Goal: Use online tool/utility: Utilize a website feature to perform a specific function

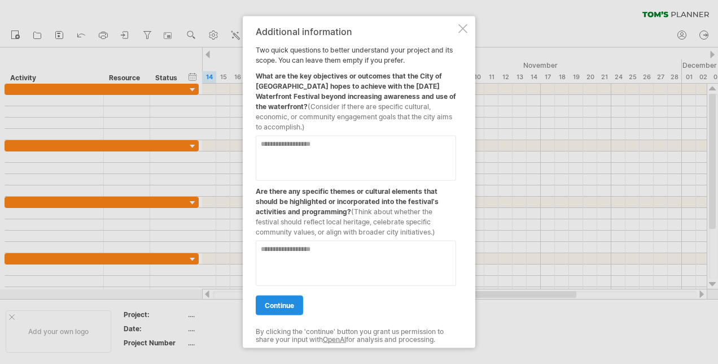
click at [285, 301] on span "continue" at bounding box center [279, 305] width 29 height 8
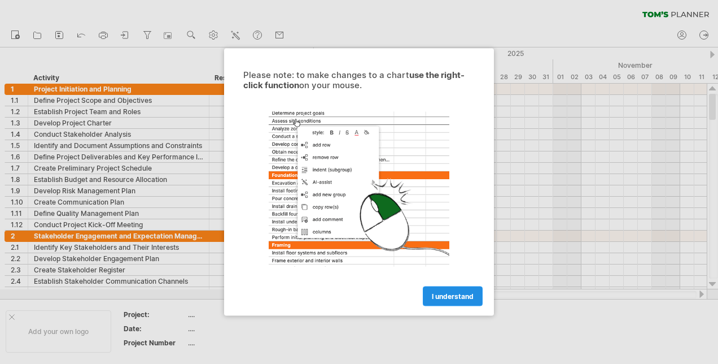
click at [469, 295] on span "I understand" at bounding box center [453, 296] width 42 height 8
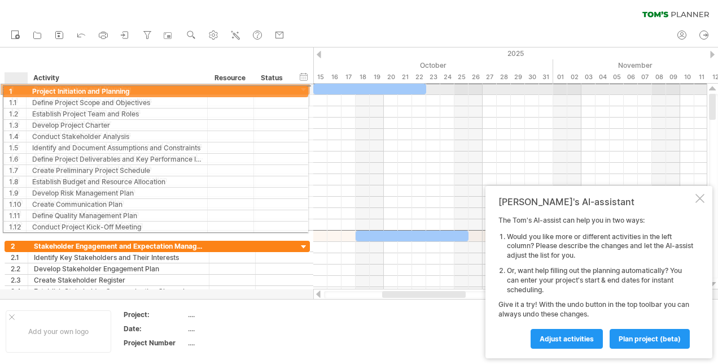
click at [11, 89] on div "1" at bounding box center [19, 89] width 17 height 11
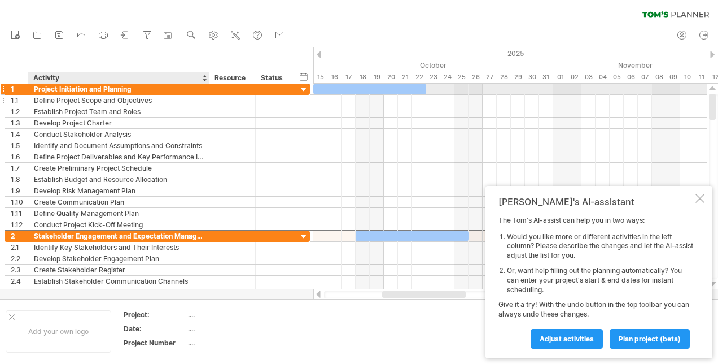
click at [68, 95] on div "Define Project Scope and Objectives" at bounding box center [118, 100] width 169 height 11
click at [16, 91] on div "1" at bounding box center [19, 89] width 17 height 11
click at [304, 86] on div at bounding box center [304, 90] width 11 height 11
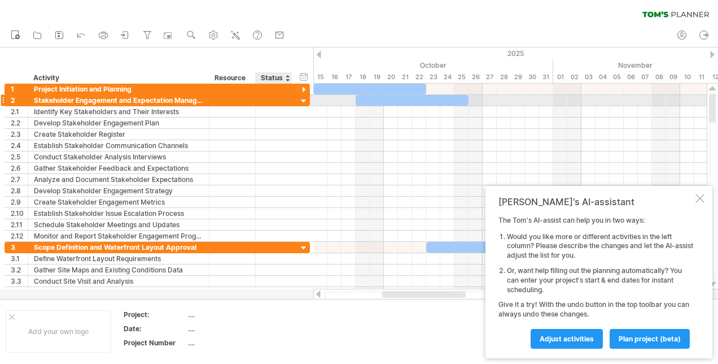
click at [302, 98] on div at bounding box center [304, 101] width 11 height 11
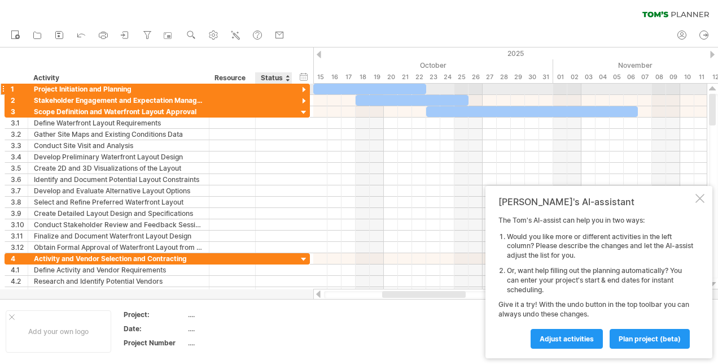
click at [302, 90] on div at bounding box center [304, 90] width 11 height 11
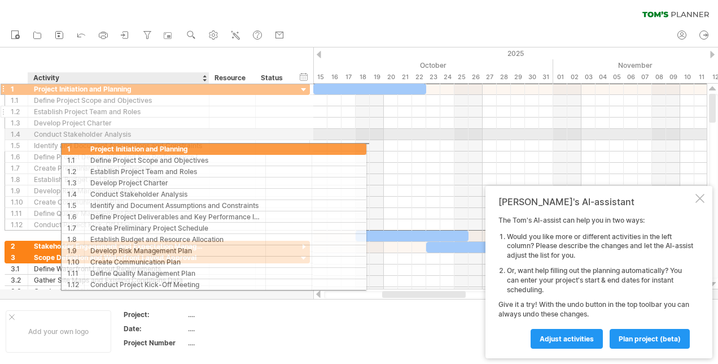
drag, startPoint x: 21, startPoint y: 89, endPoint x: 69, endPoint y: 115, distance: 54.4
click at [75, 130] on div "**********" at bounding box center [158, 156] width 306 height 147
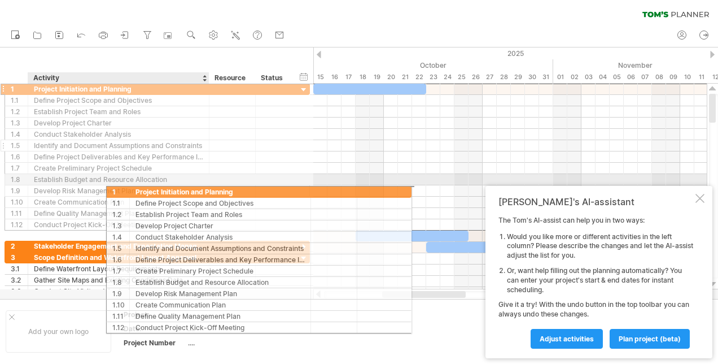
drag, startPoint x: 23, startPoint y: 91, endPoint x: 89, endPoint y: 142, distance: 84.2
click at [124, 185] on div "**********" at bounding box center [158, 156] width 306 height 147
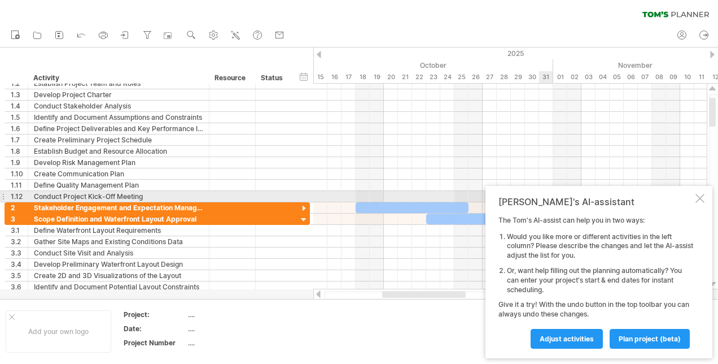
click at [698, 194] on div at bounding box center [700, 198] width 9 height 9
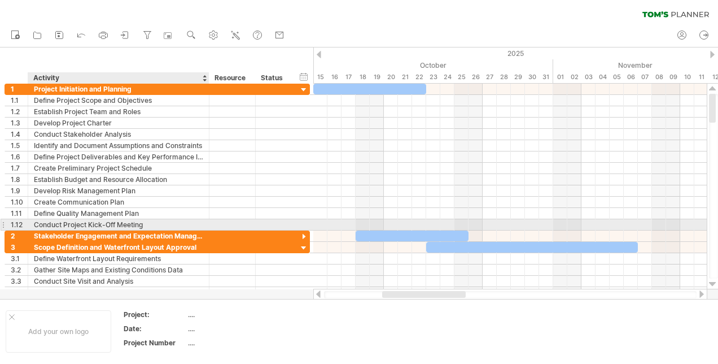
click at [148, 221] on div "Conduct Project Kick-Off Meeting" at bounding box center [118, 224] width 169 height 11
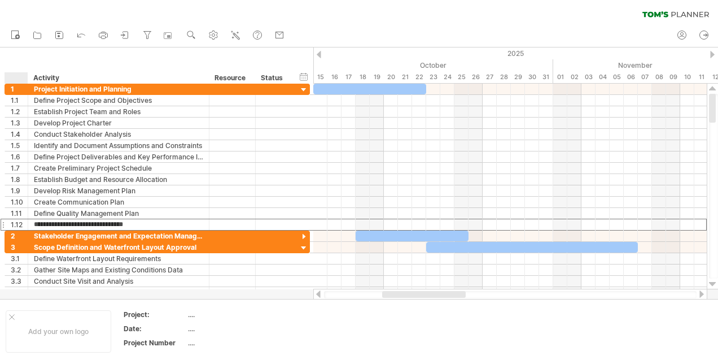
drag, startPoint x: 163, startPoint y: 222, endPoint x: 25, endPoint y: 79, distance: 198.5
click at [25, 79] on div "Trying to reach [DOMAIN_NAME] Connected again... 0% clear filter new 1" at bounding box center [359, 182] width 718 height 364
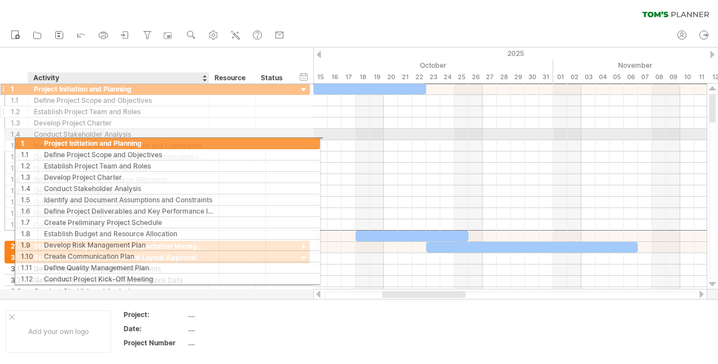
drag, startPoint x: 150, startPoint y: 86, endPoint x: 148, endPoint y: 108, distance: 21.5
click at [157, 137] on div "**********" at bounding box center [158, 156] width 306 height 147
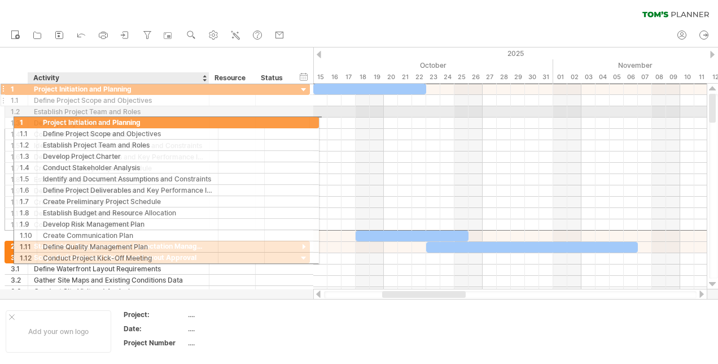
drag, startPoint x: 183, startPoint y: 90, endPoint x: 188, endPoint y: 97, distance: 8.6
click at [189, 105] on div "**********" at bounding box center [158, 156] width 306 height 147
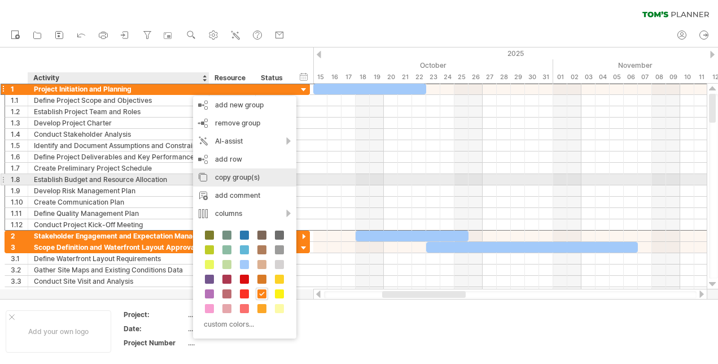
click at [251, 181] on div "copy group(s)" at bounding box center [244, 177] width 103 height 18
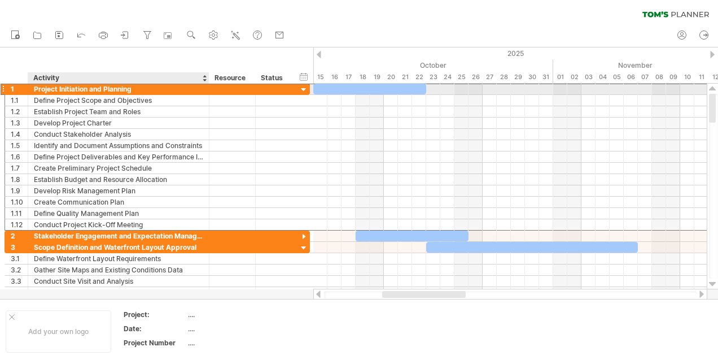
click at [160, 86] on div "Project Initiation and Planning" at bounding box center [118, 89] width 169 height 11
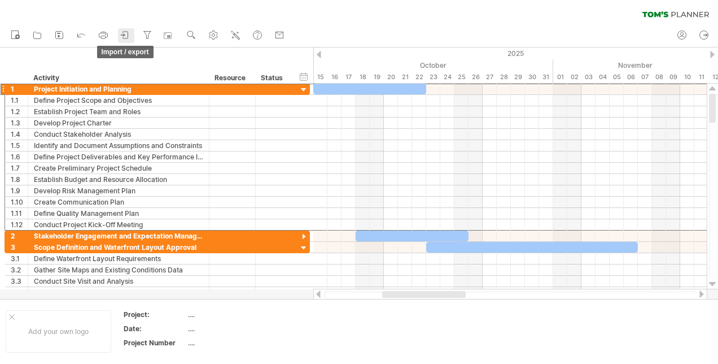
click at [127, 37] on icon at bounding box center [125, 34] width 11 height 11
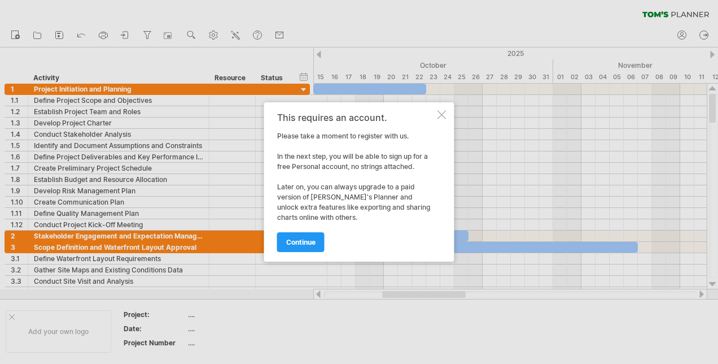
drag, startPoint x: 434, startPoint y: 119, endPoint x: 443, endPoint y: 115, distance: 9.9
click at [435, 116] on div "This requires an account. Please take a moment to register with us. In the next…" at bounding box center [356, 181] width 158 height 139
click at [445, 114] on div at bounding box center [442, 114] width 9 height 9
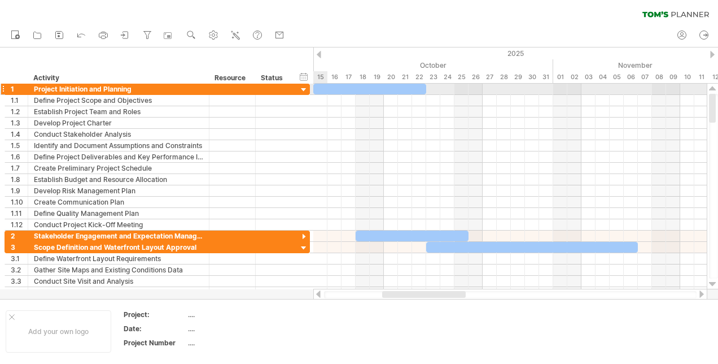
click at [302, 90] on div at bounding box center [304, 90] width 11 height 11
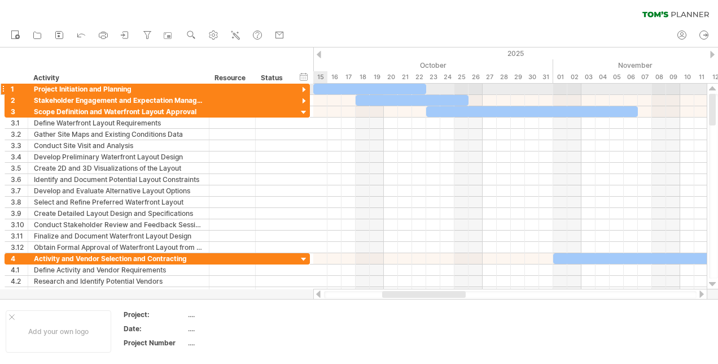
click at [302, 90] on div at bounding box center [304, 90] width 11 height 11
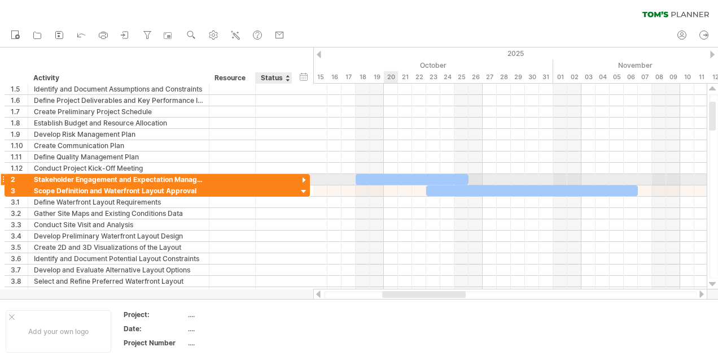
drag, startPoint x: 308, startPoint y: 178, endPoint x: 344, endPoint y: 182, distance: 36.3
click at [308, 178] on div at bounding box center [304, 180] width 11 height 11
